Goal: Information Seeking & Learning: Learn about a topic

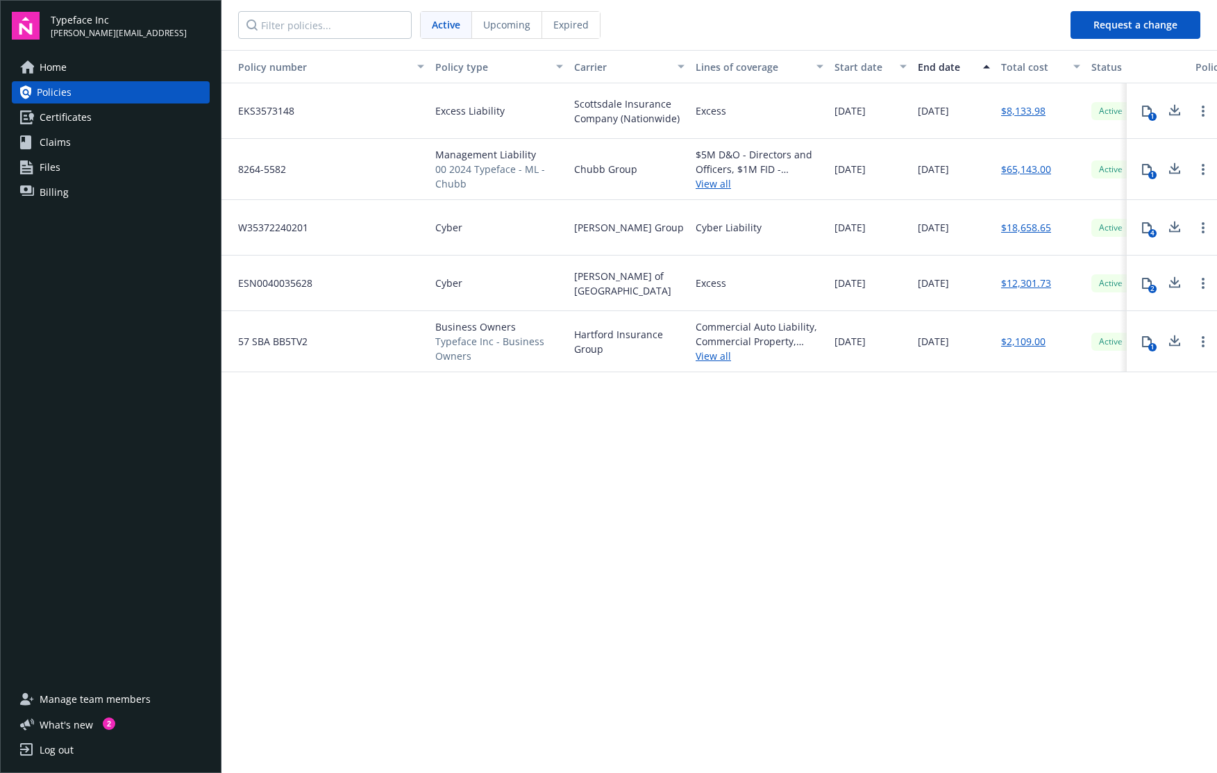
scroll to position [0, 150]
